Goal: Information Seeking & Learning: Check status

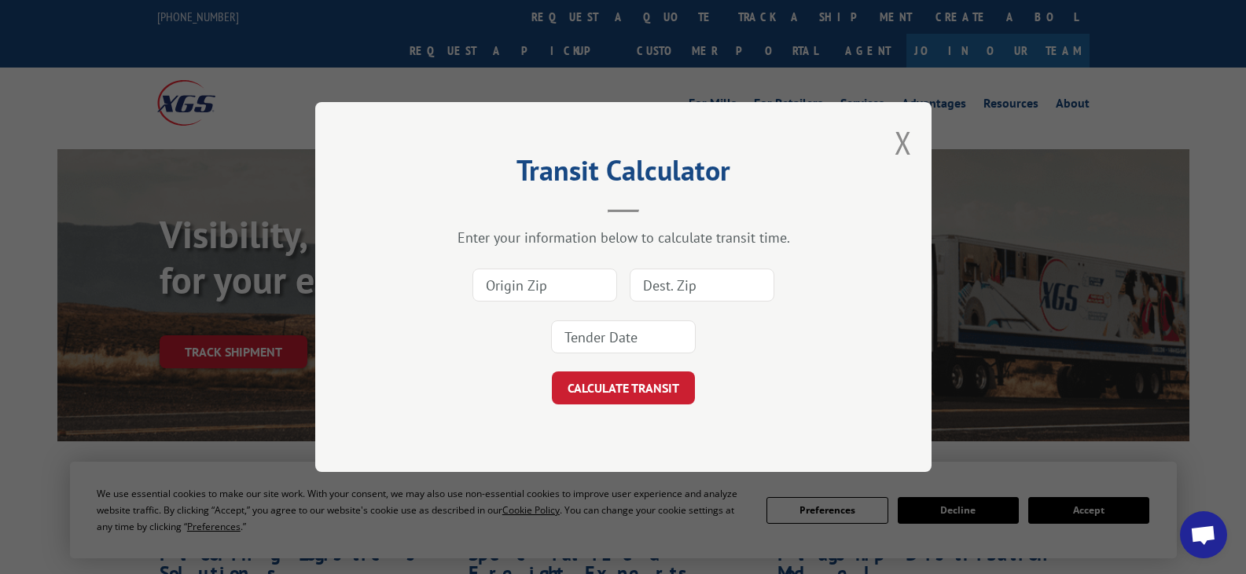
click at [915, 146] on div "Transit Calculator Enter your information below to calculate transit time. CALC…" at bounding box center [623, 287] width 616 height 370
click at [903, 141] on button "Close modal" at bounding box center [902, 143] width 17 height 42
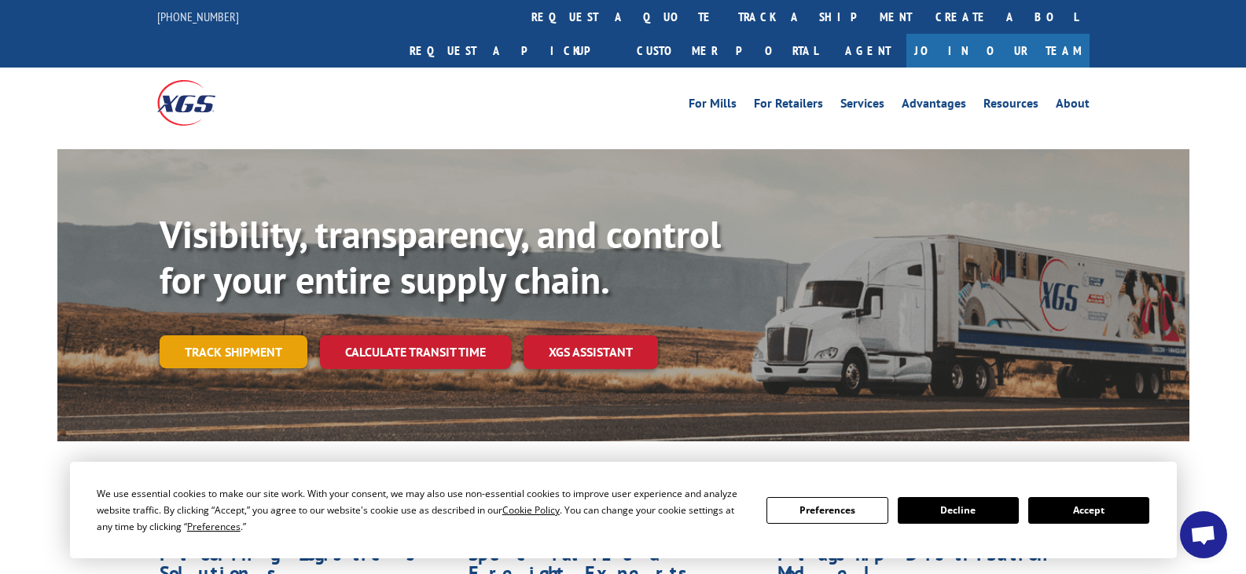
click at [229, 336] on link "Track shipment" at bounding box center [234, 352] width 148 height 33
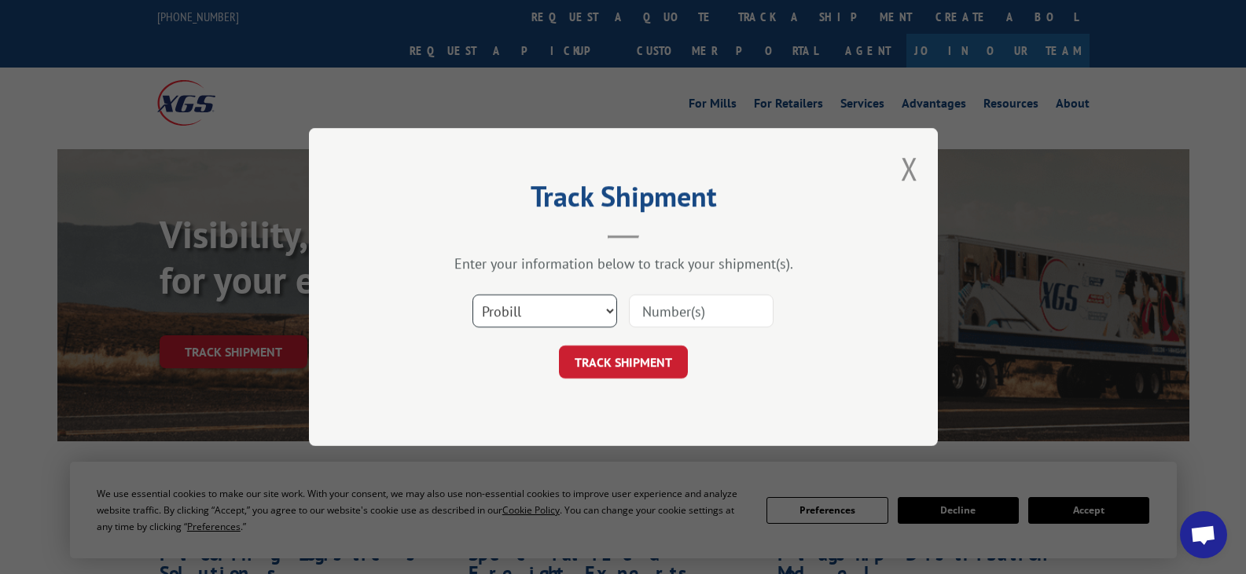
click at [578, 306] on select "Select category... Probill BOL PO" at bounding box center [544, 311] width 145 height 33
select select "bol"
click at [472, 295] on select "Select category... Probill BOL PO" at bounding box center [544, 311] width 145 height 33
drag, startPoint x: 721, startPoint y: 306, endPoint x: 689, endPoint y: 310, distance: 32.5
click at [710, 310] on input at bounding box center [701, 311] width 145 height 33
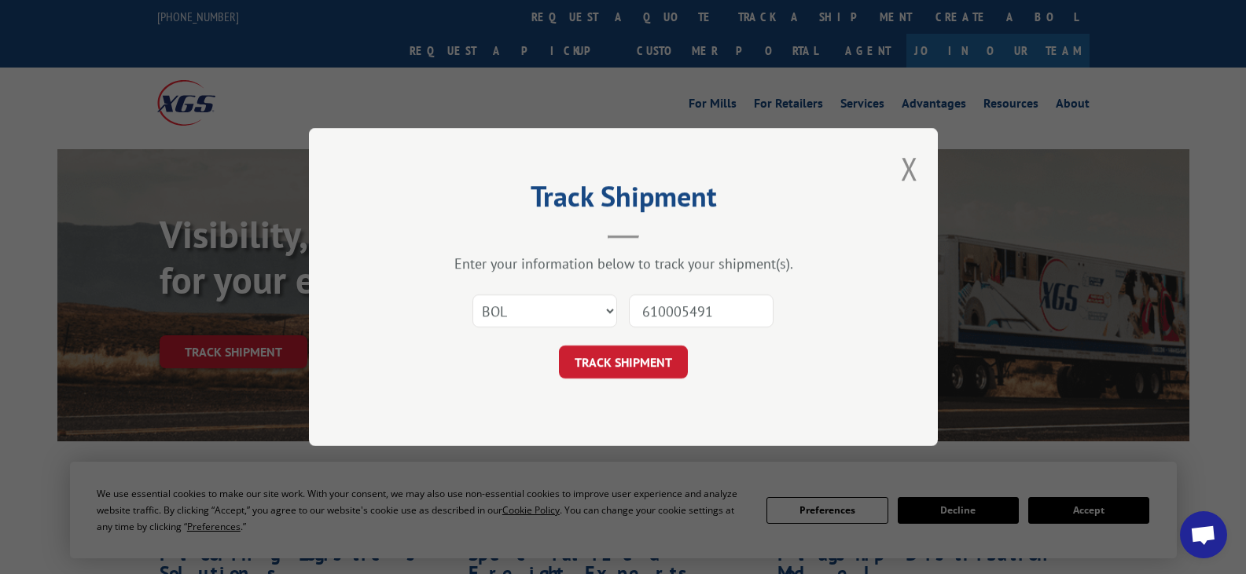
type input "6100054913"
click button "TRACK SHIPMENT" at bounding box center [623, 362] width 129 height 33
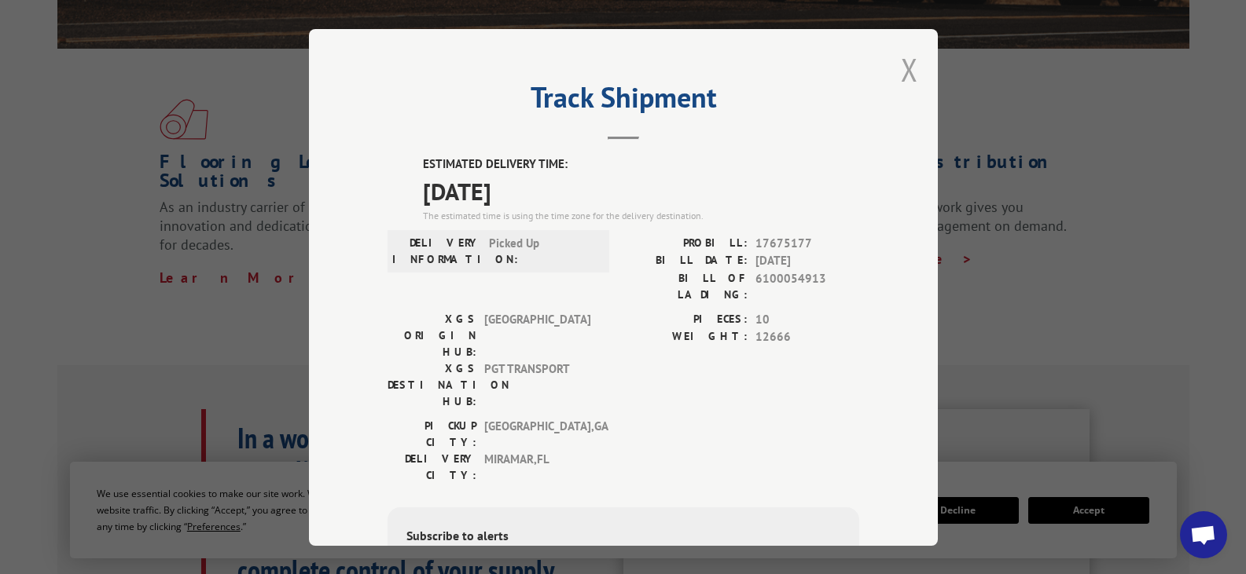
click at [905, 73] on button "Close modal" at bounding box center [909, 70] width 17 height 42
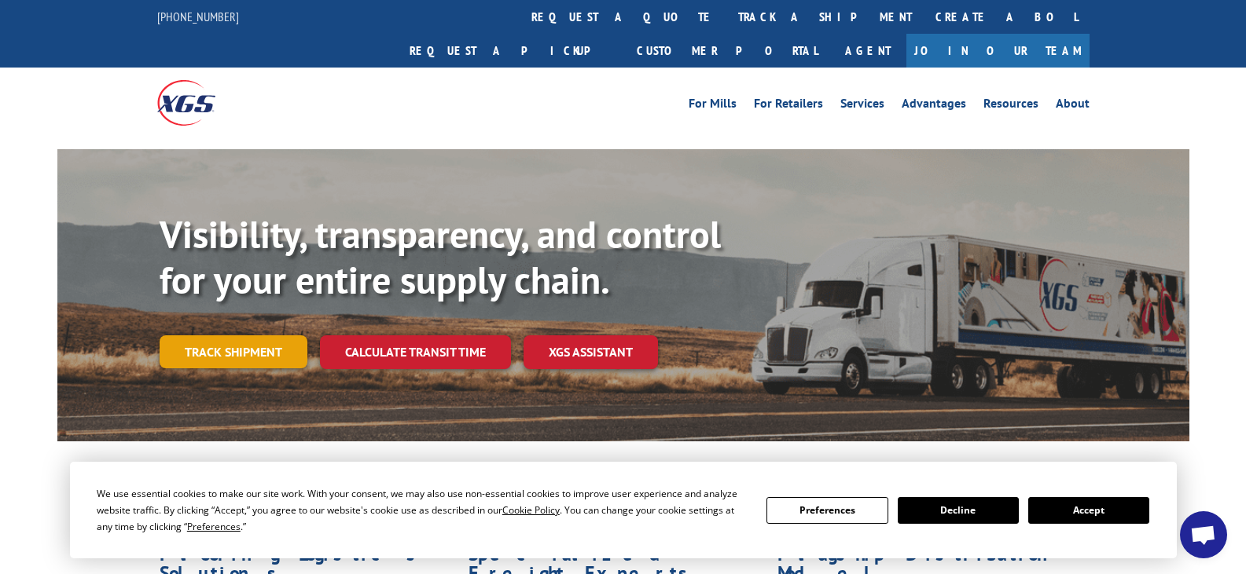
click at [229, 336] on link "Track shipment" at bounding box center [234, 352] width 148 height 33
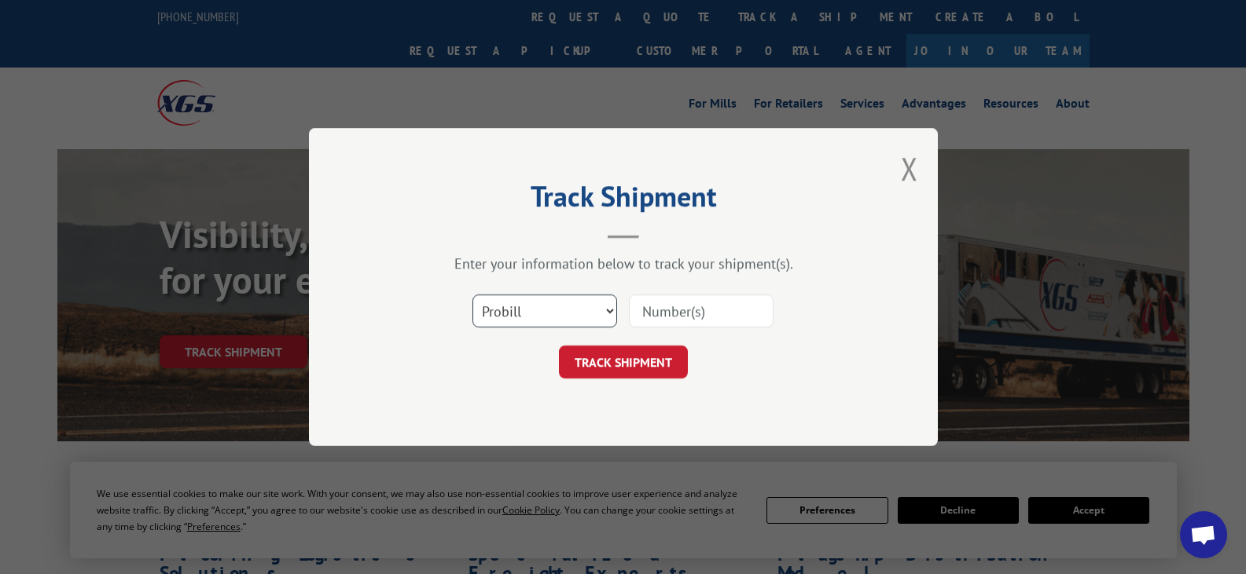
click at [561, 304] on select "Select category... Probill BOL PO" at bounding box center [544, 311] width 145 height 33
select select "bol"
click at [472, 295] on select "Select category... Probill BOL PO" at bounding box center [544, 311] width 145 height 33
click at [644, 338] on form "Select category... Probill BOL PO TRACK SHIPMENT" at bounding box center [623, 332] width 472 height 94
click at [656, 309] on input at bounding box center [701, 311] width 145 height 33
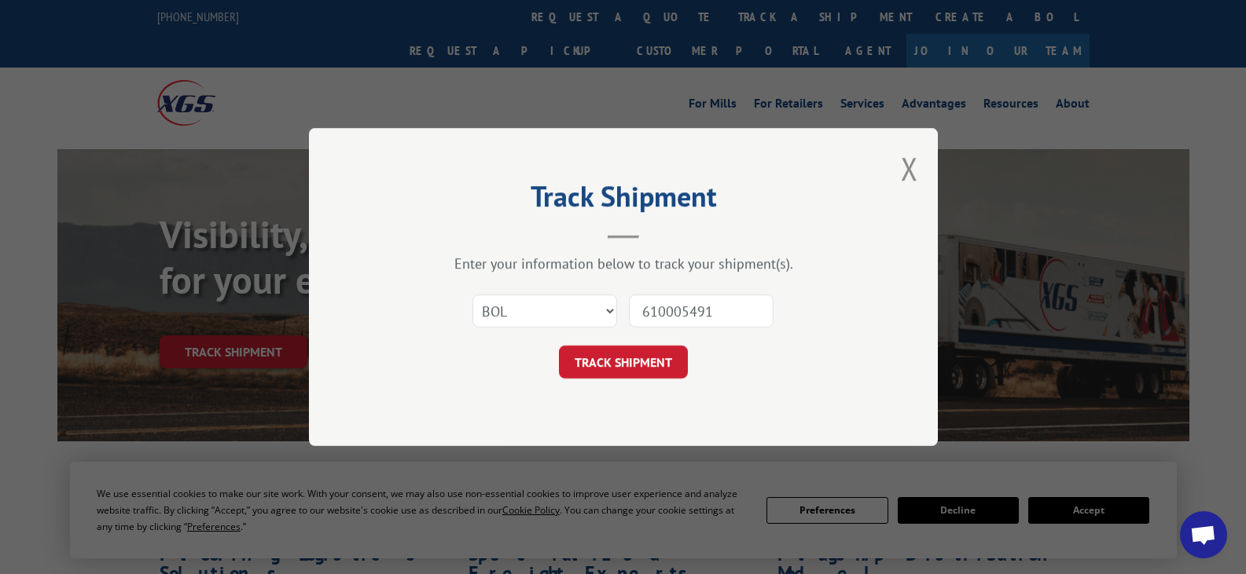
type input "6100054913"
click button "TRACK SHIPMENT" at bounding box center [623, 362] width 129 height 33
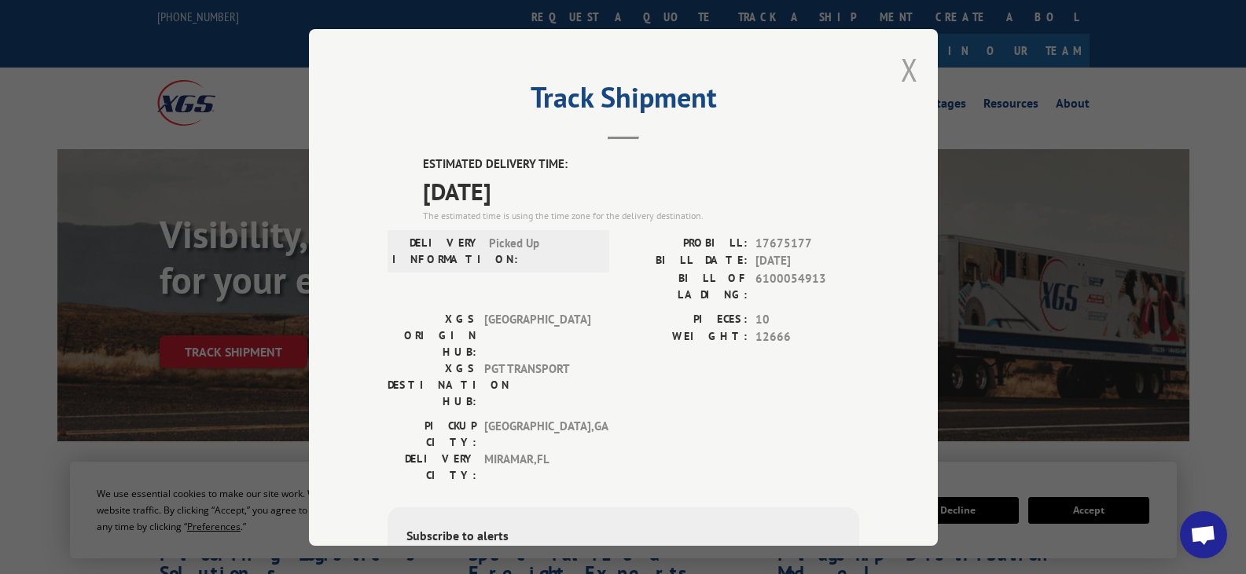
click at [904, 73] on button "Close modal" at bounding box center [909, 70] width 17 height 42
